Goal: Communication & Community: Connect with others

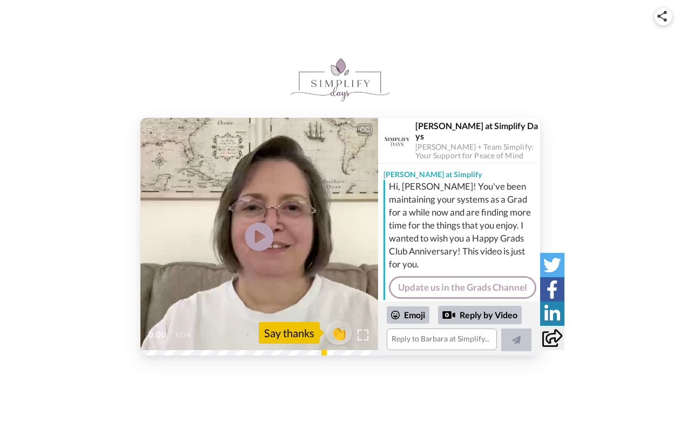
click at [259, 238] on icon "Play/Pause" at bounding box center [259, 236] width 29 height 51
click at [415, 312] on div "Emoji" at bounding box center [408, 314] width 43 height 17
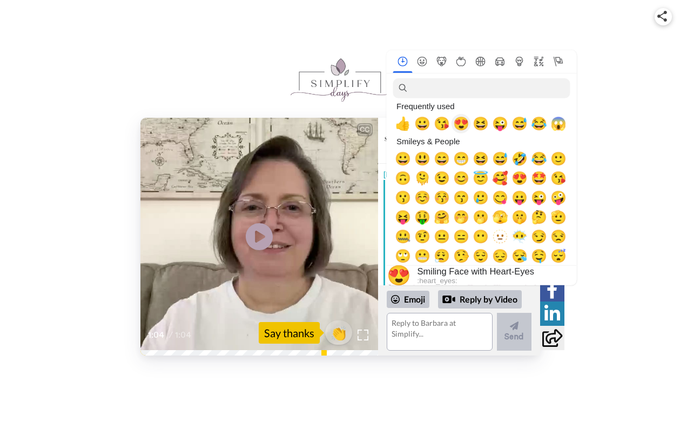
click at [465, 123] on span "😍" at bounding box center [461, 123] width 16 height 15
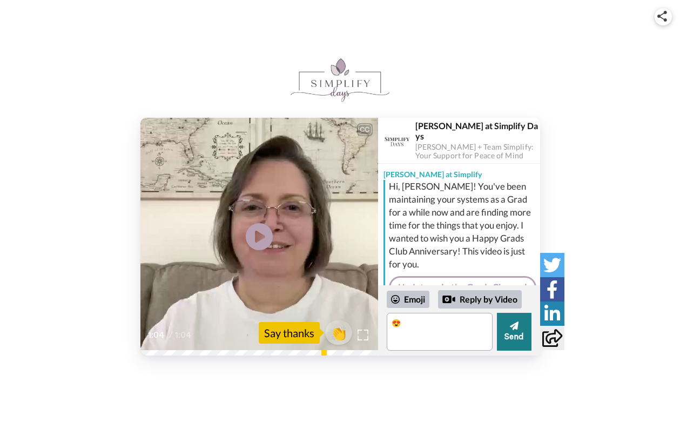
click at [509, 341] on button "Send" at bounding box center [514, 332] width 35 height 38
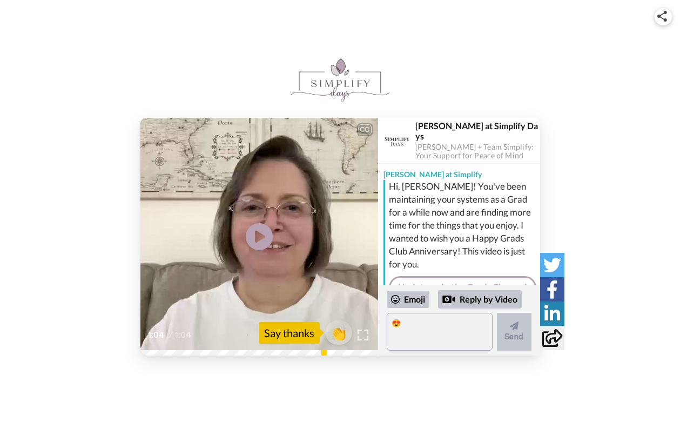
scroll to position [81, 0]
